Goal: Information Seeking & Learning: Find specific fact

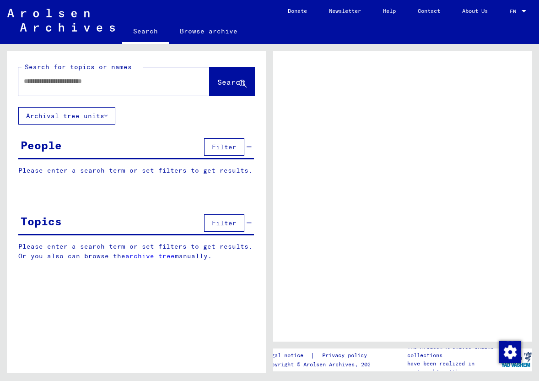
click at [60, 83] on input "text" at bounding box center [106, 81] width 164 height 10
type input "**********"
click at [217, 78] on span "Search" at bounding box center [230, 81] width 27 height 9
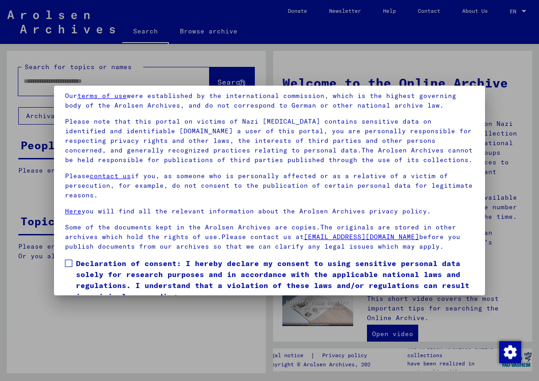
scroll to position [84, 0]
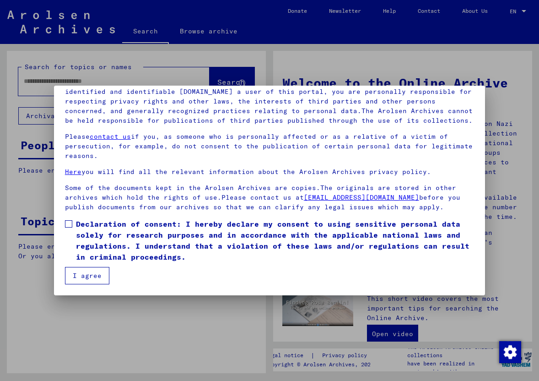
click at [68, 221] on span at bounding box center [68, 223] width 7 height 7
click at [84, 271] on button "I agree" at bounding box center [87, 275] width 44 height 17
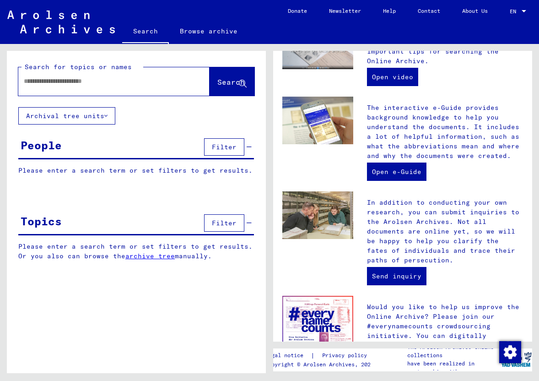
scroll to position [74, 0]
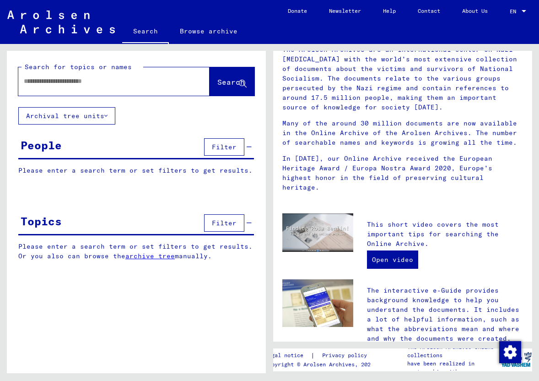
click at [107, 116] on icon at bounding box center [105, 116] width 3 height 6
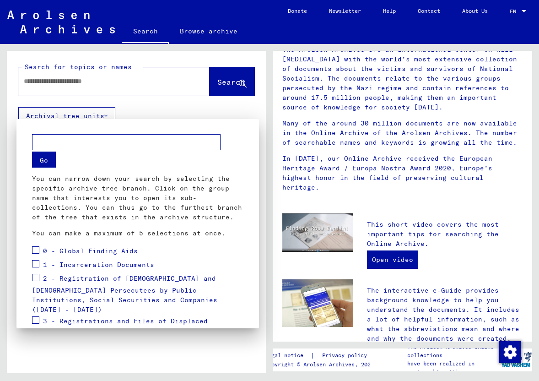
click at [155, 87] on div at bounding box center [269, 190] width 539 height 381
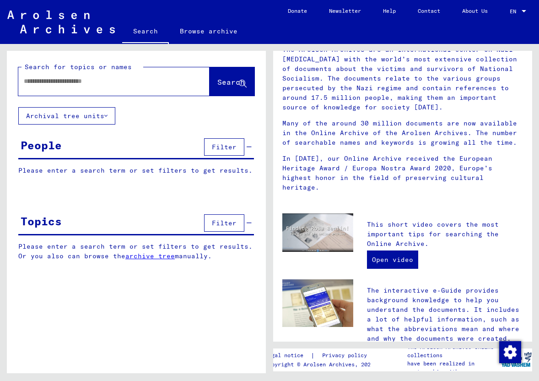
click at [128, 78] on input "text" at bounding box center [103, 81] width 158 height 10
type input "**********"
click at [217, 81] on span "Search" at bounding box center [230, 81] width 27 height 9
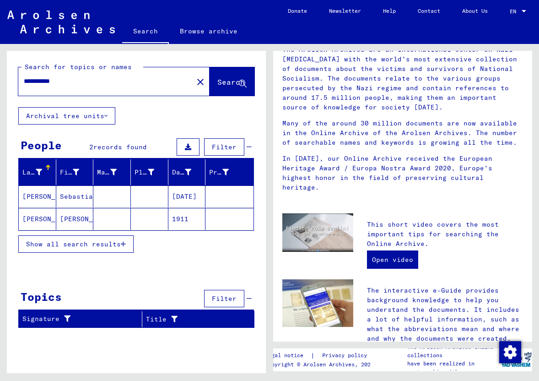
click at [125, 246] on icon "button" at bounding box center [123, 244] width 5 height 6
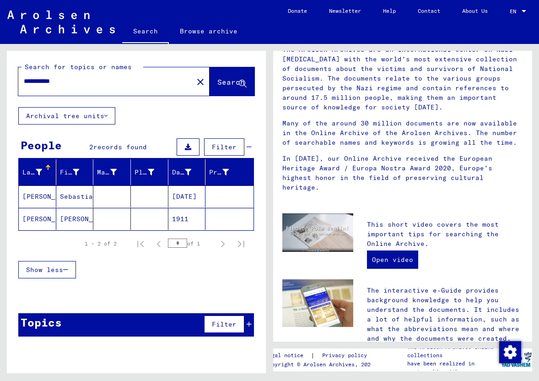
click at [73, 216] on mat-cell "[PERSON_NAME]" at bounding box center [75, 219] width 38 height 22
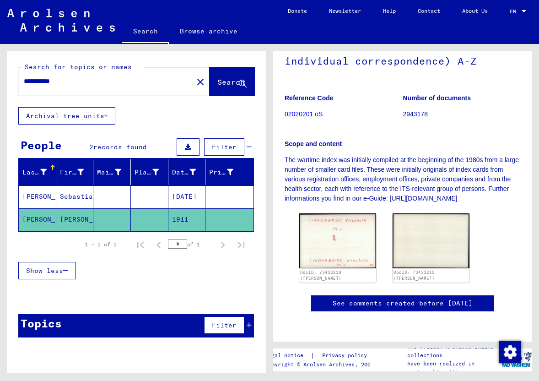
scroll to position [183, 0]
click at [337, 211] on img at bounding box center [337, 240] width 81 height 58
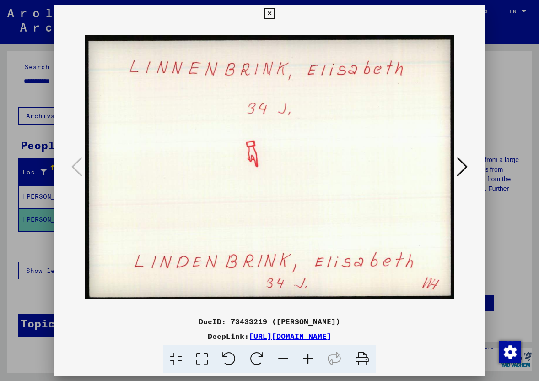
click at [460, 167] on icon at bounding box center [462, 167] width 11 height 22
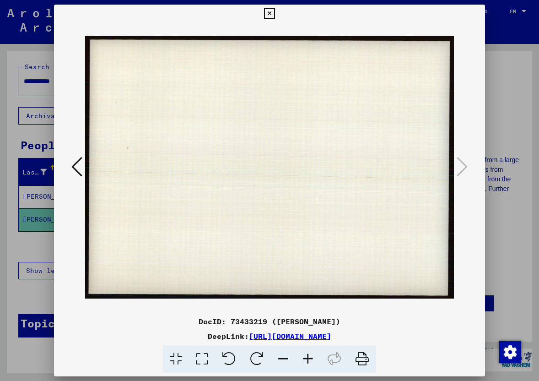
click at [270, 13] on icon at bounding box center [269, 13] width 11 height 11
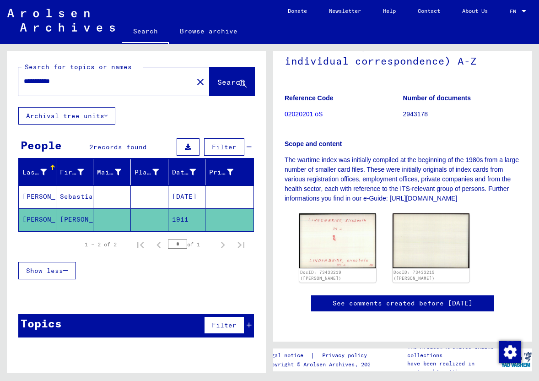
click at [39, 192] on mat-cell "[PERSON_NAME]" at bounding box center [38, 196] width 38 height 22
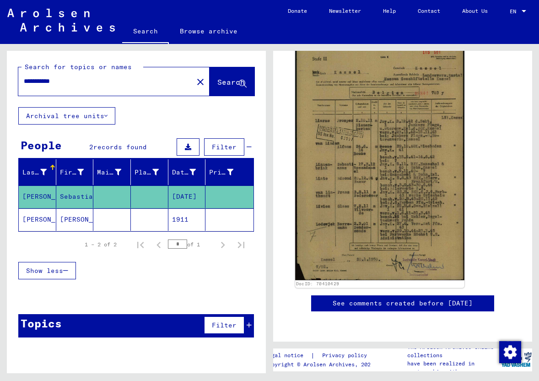
scroll to position [245, 0]
click at [374, 111] on img at bounding box center [379, 162] width 169 height 236
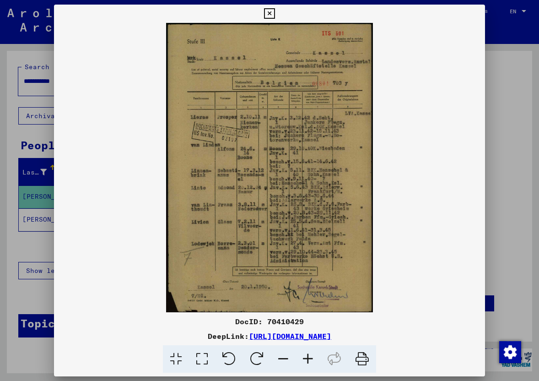
click at [309, 357] on icon at bounding box center [308, 359] width 25 height 28
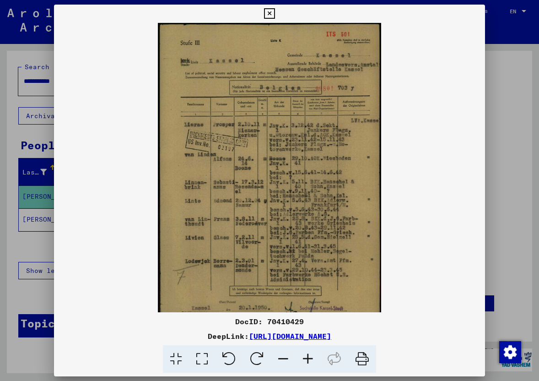
click at [309, 357] on icon at bounding box center [308, 359] width 25 height 28
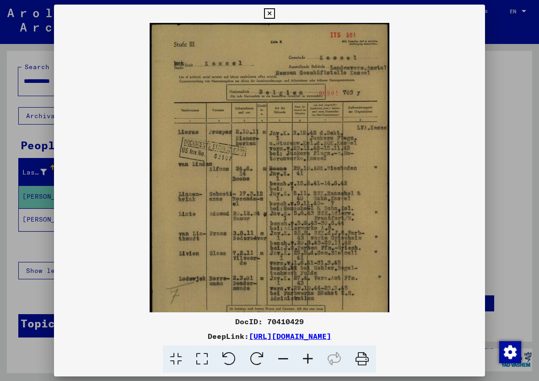
click at [309, 357] on icon at bounding box center [308, 359] width 25 height 28
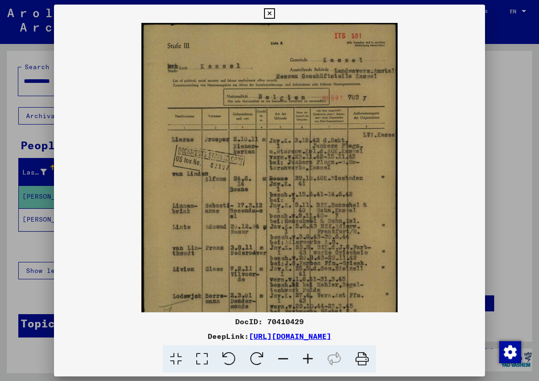
click at [309, 357] on icon at bounding box center [308, 359] width 25 height 28
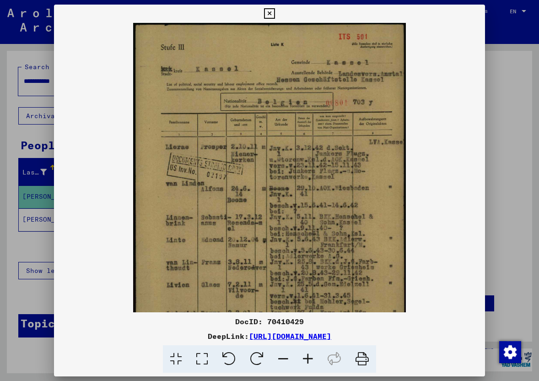
click at [309, 357] on icon at bounding box center [308, 359] width 25 height 28
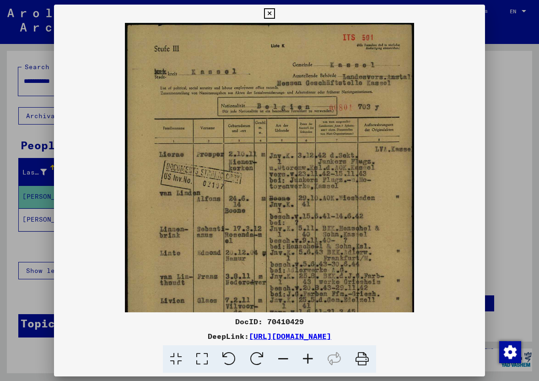
click at [309, 357] on icon at bounding box center [308, 359] width 25 height 28
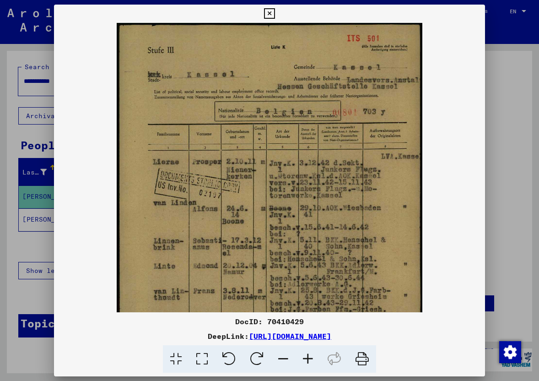
click at [309, 357] on icon at bounding box center [308, 359] width 25 height 28
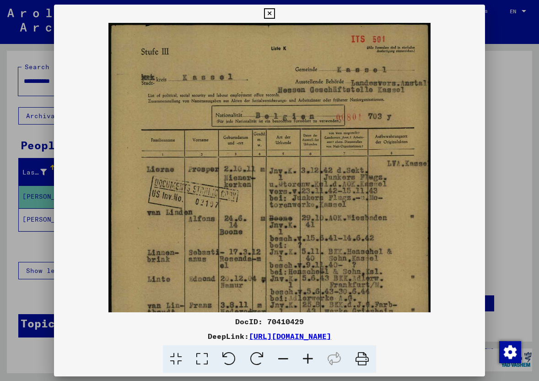
click at [178, 82] on img at bounding box center [269, 247] width 322 height 449
click at [269, 9] on icon at bounding box center [269, 13] width 11 height 11
